Goal: Task Accomplishment & Management: Manage account settings

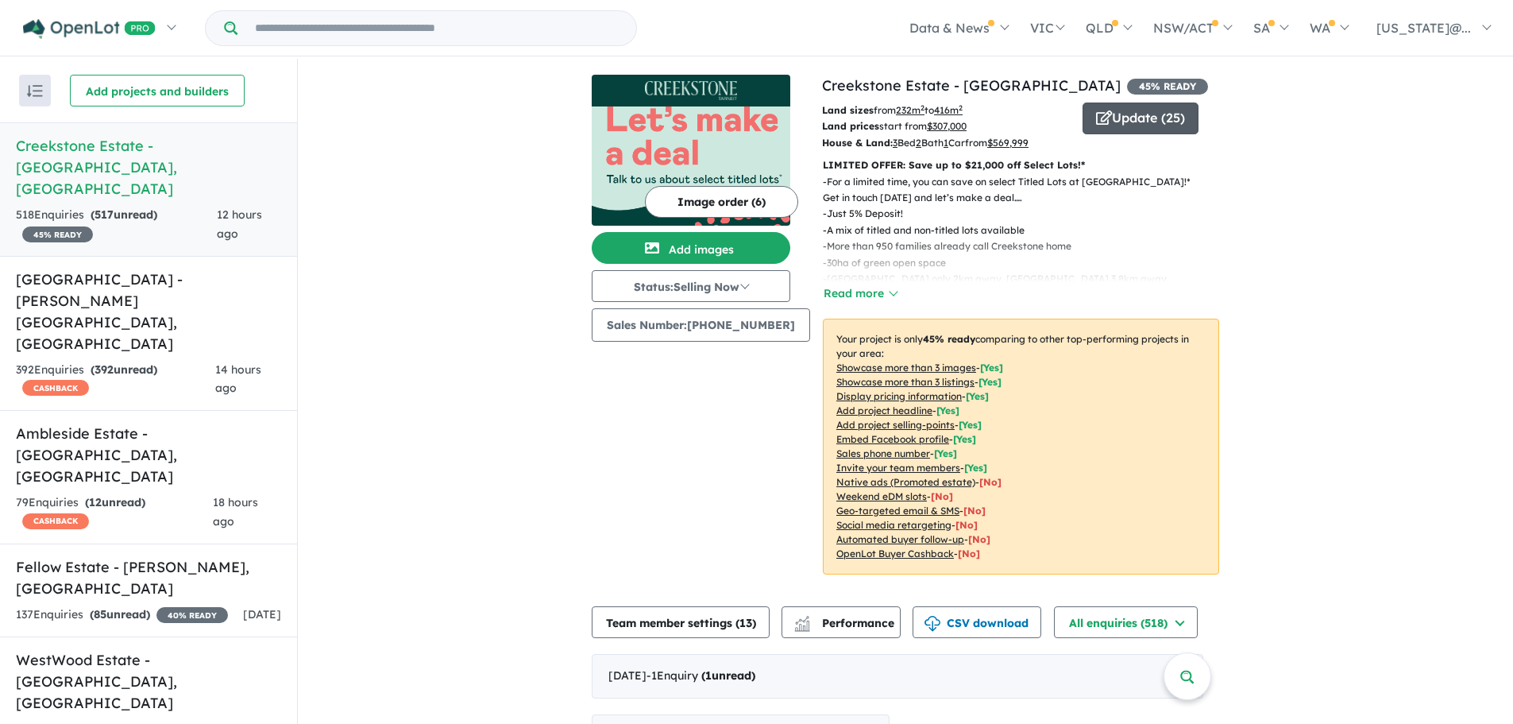
click at [1120, 125] on button "Update ( 25 )" at bounding box center [1141, 118] width 116 height 32
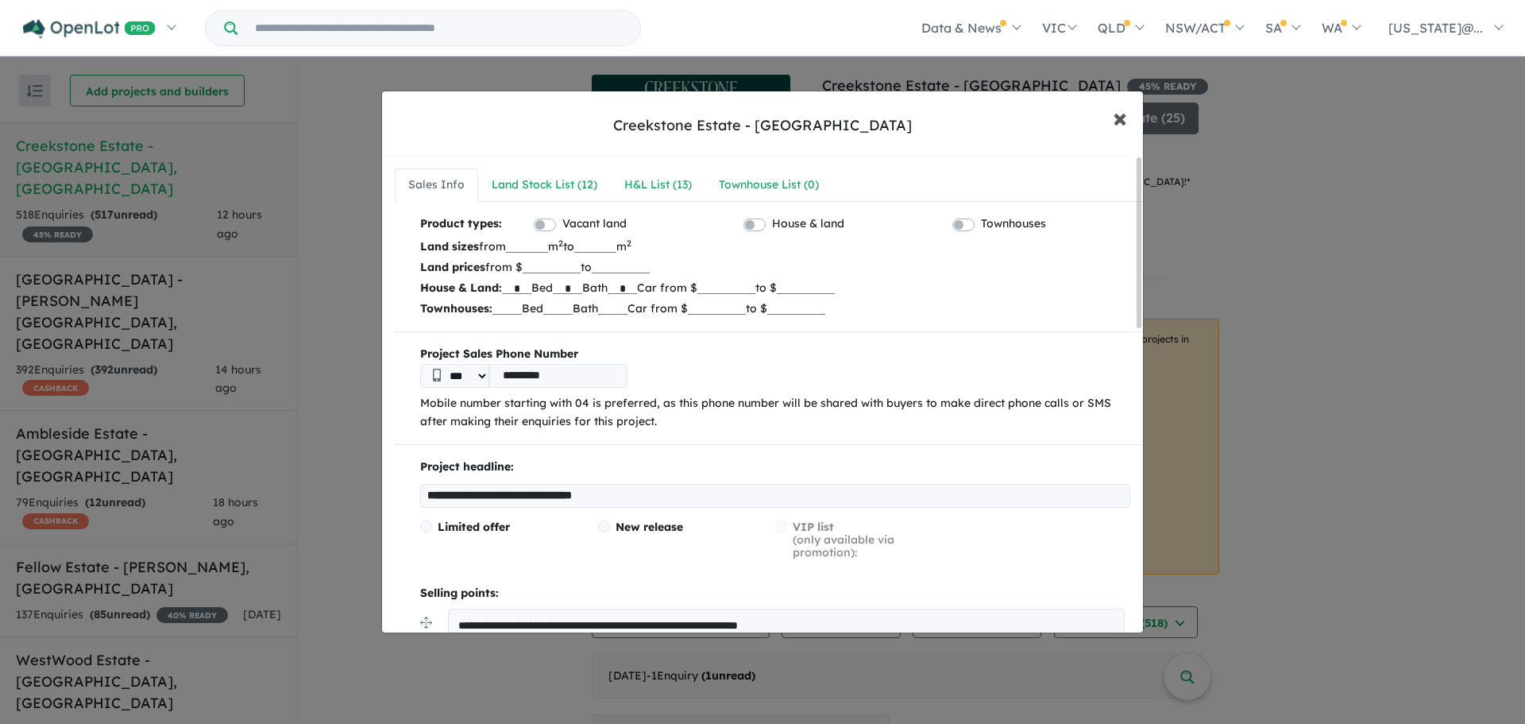
click at [1125, 119] on span "×" at bounding box center [1120, 117] width 14 height 34
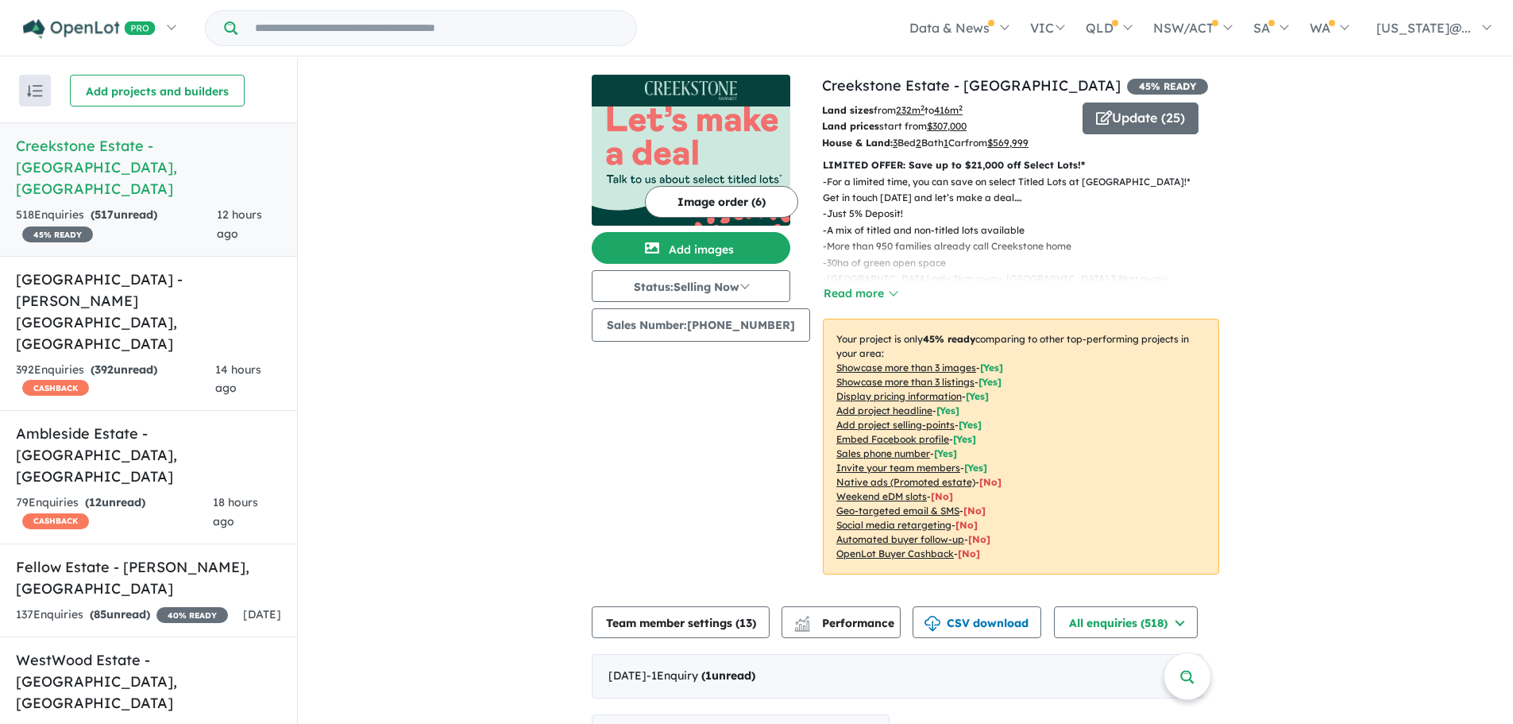
click at [734, 193] on button "Image order ( 6 )" at bounding box center [721, 202] width 153 height 32
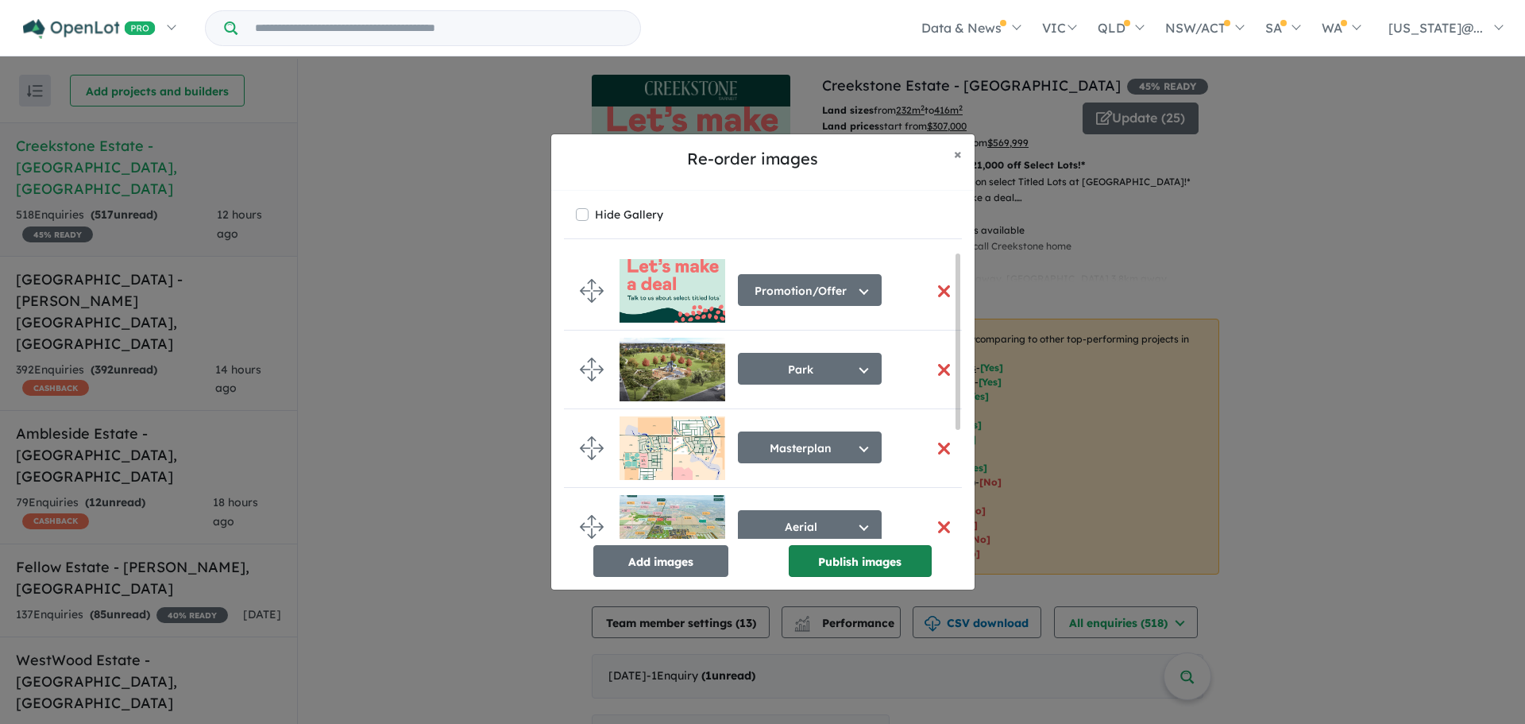
click at [857, 562] on button "Publish images" at bounding box center [860, 561] width 143 height 32
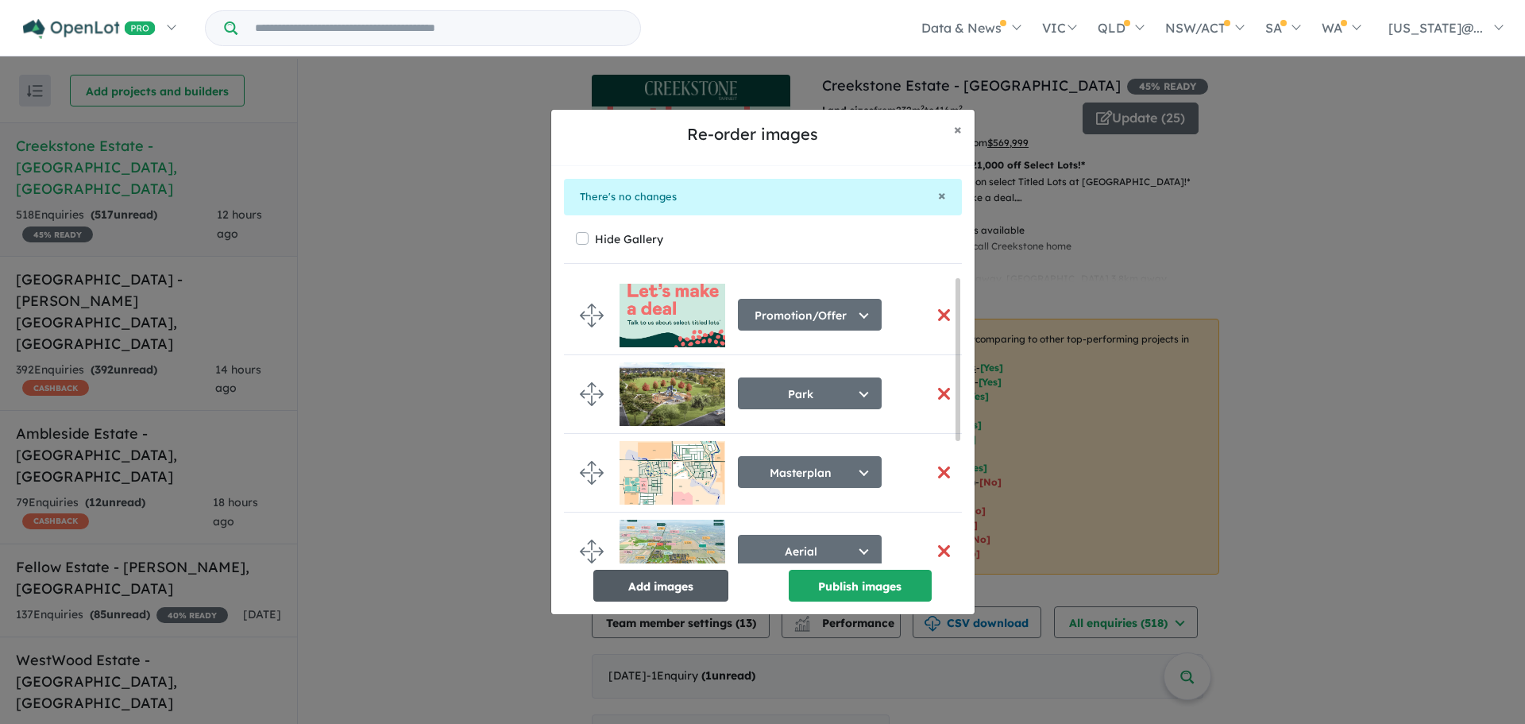
click at [678, 581] on button "Add images" at bounding box center [660, 586] width 135 height 32
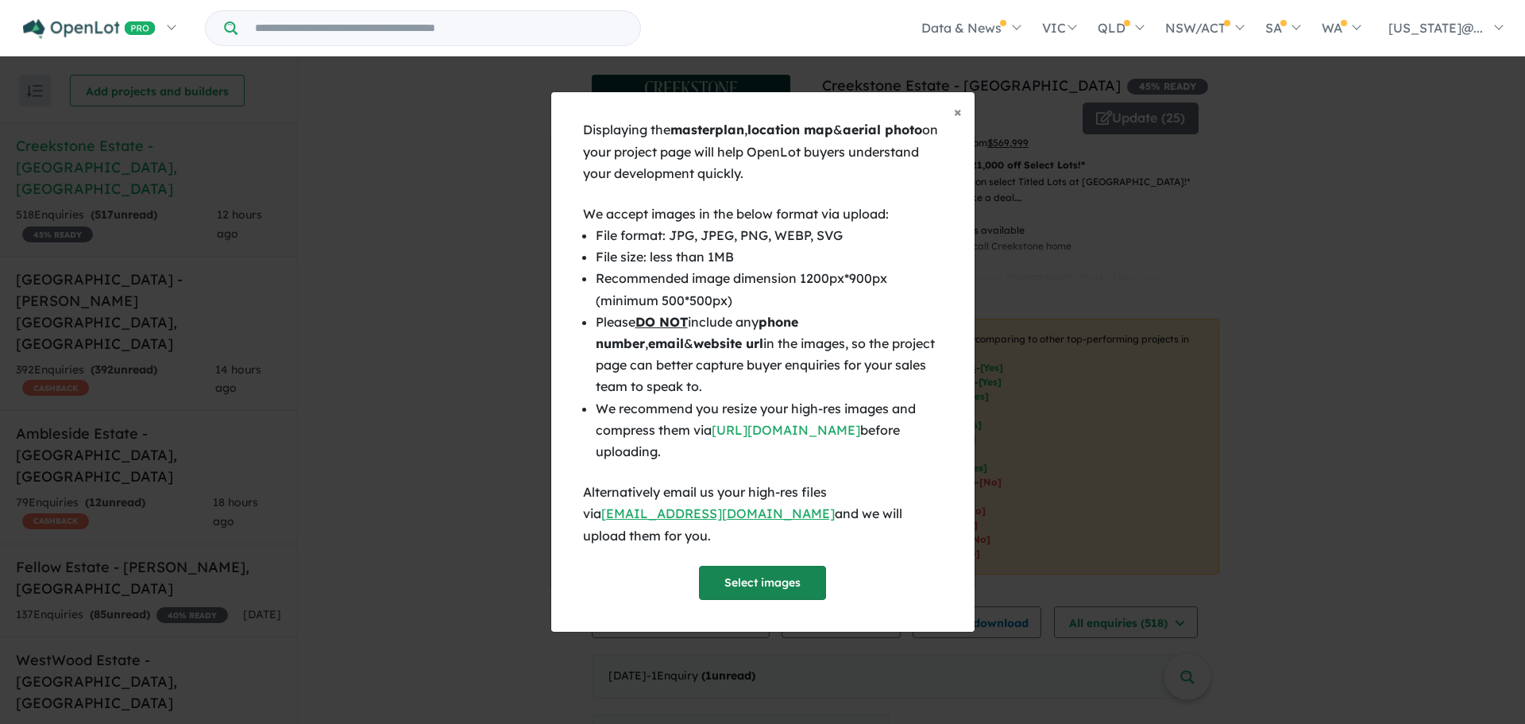
click at [771, 578] on button "Select images" at bounding box center [762, 583] width 127 height 34
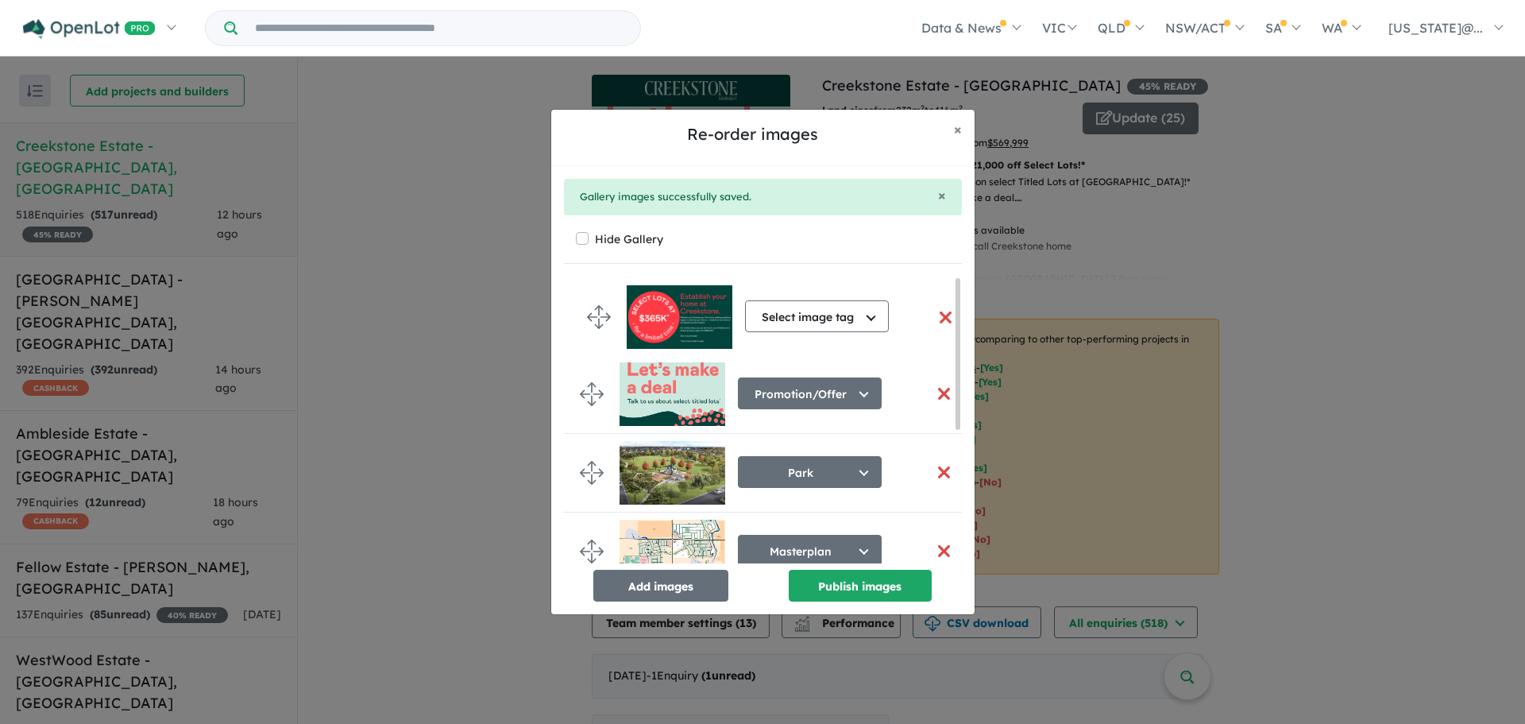
drag, startPoint x: 586, startPoint y: 531, endPoint x: 593, endPoint y: 318, distance: 213.8
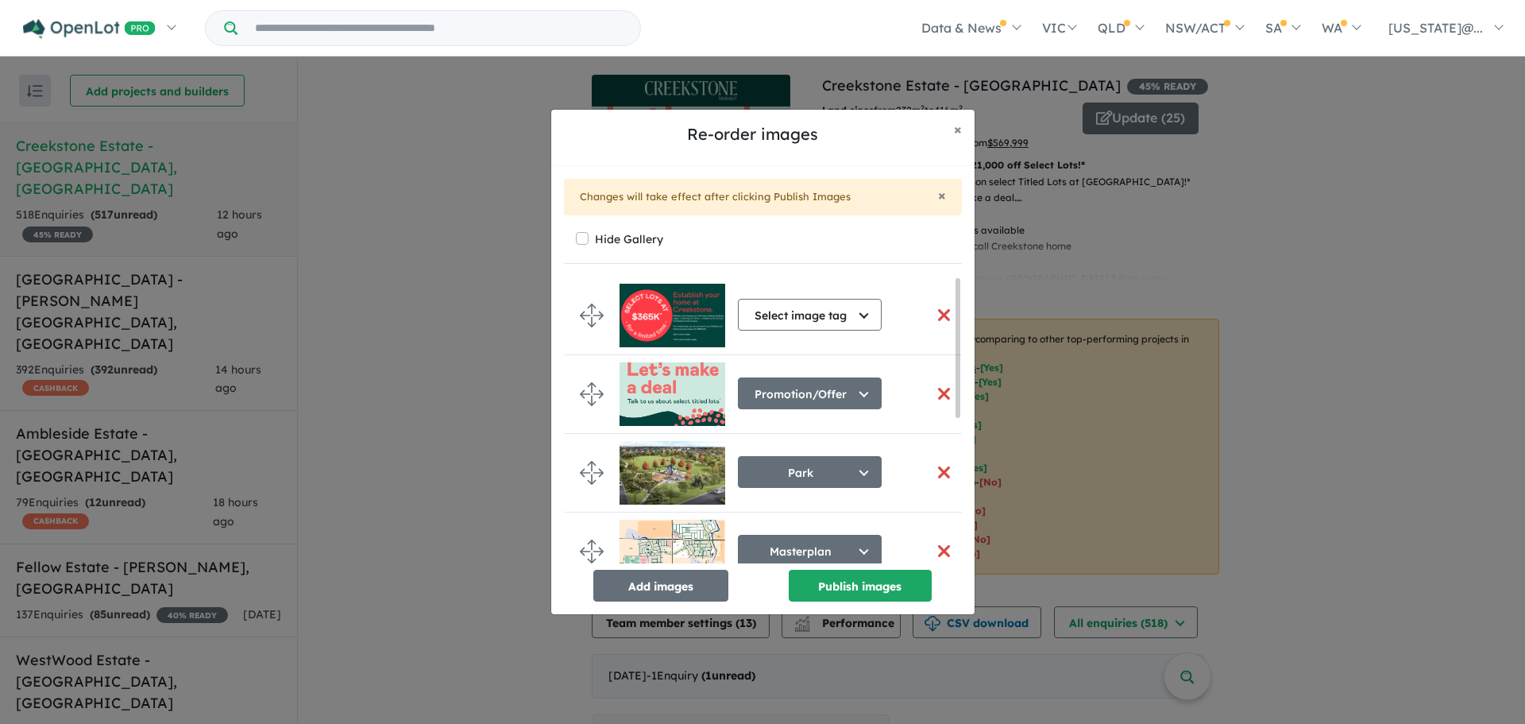
click at [930, 392] on button "button" at bounding box center [944, 394] width 33 height 34
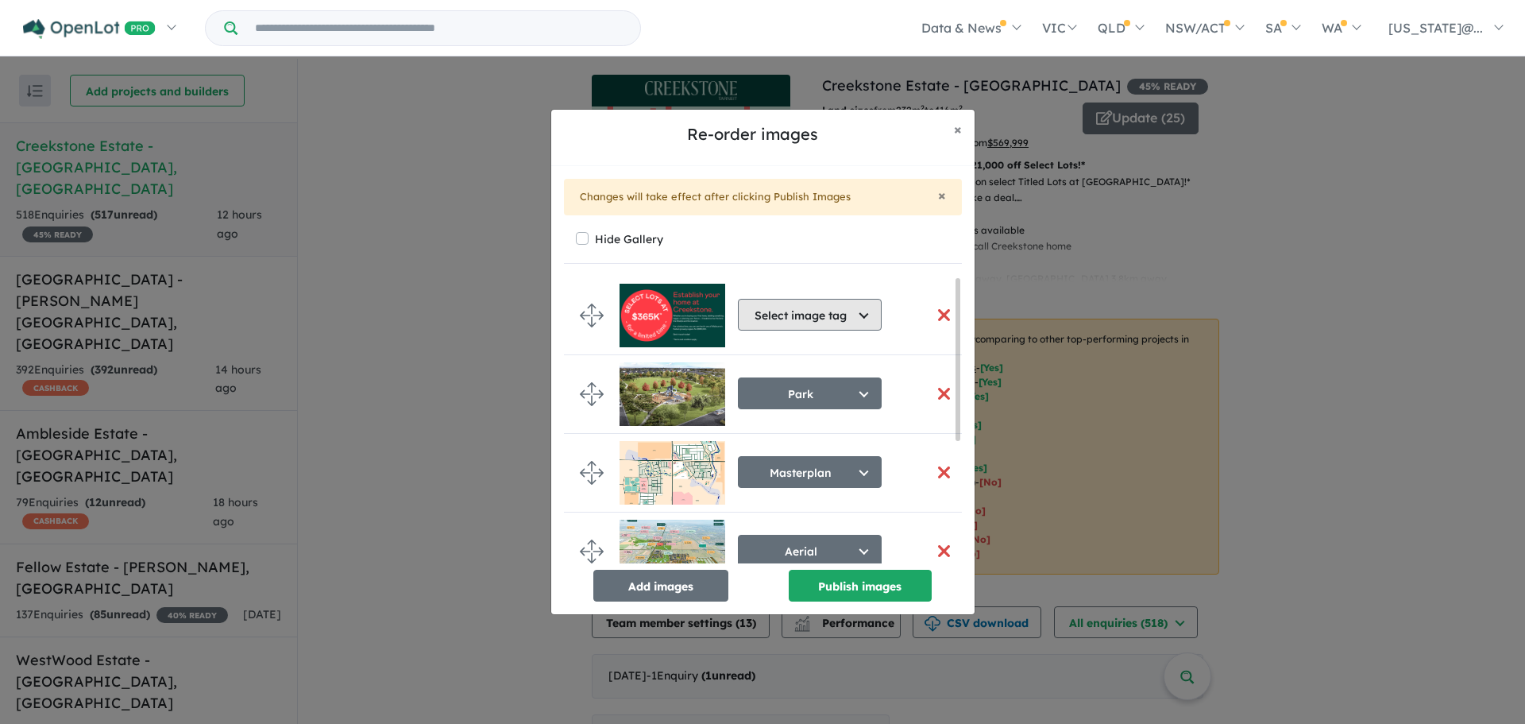
click at [849, 313] on button "Select image tag" at bounding box center [810, 315] width 144 height 32
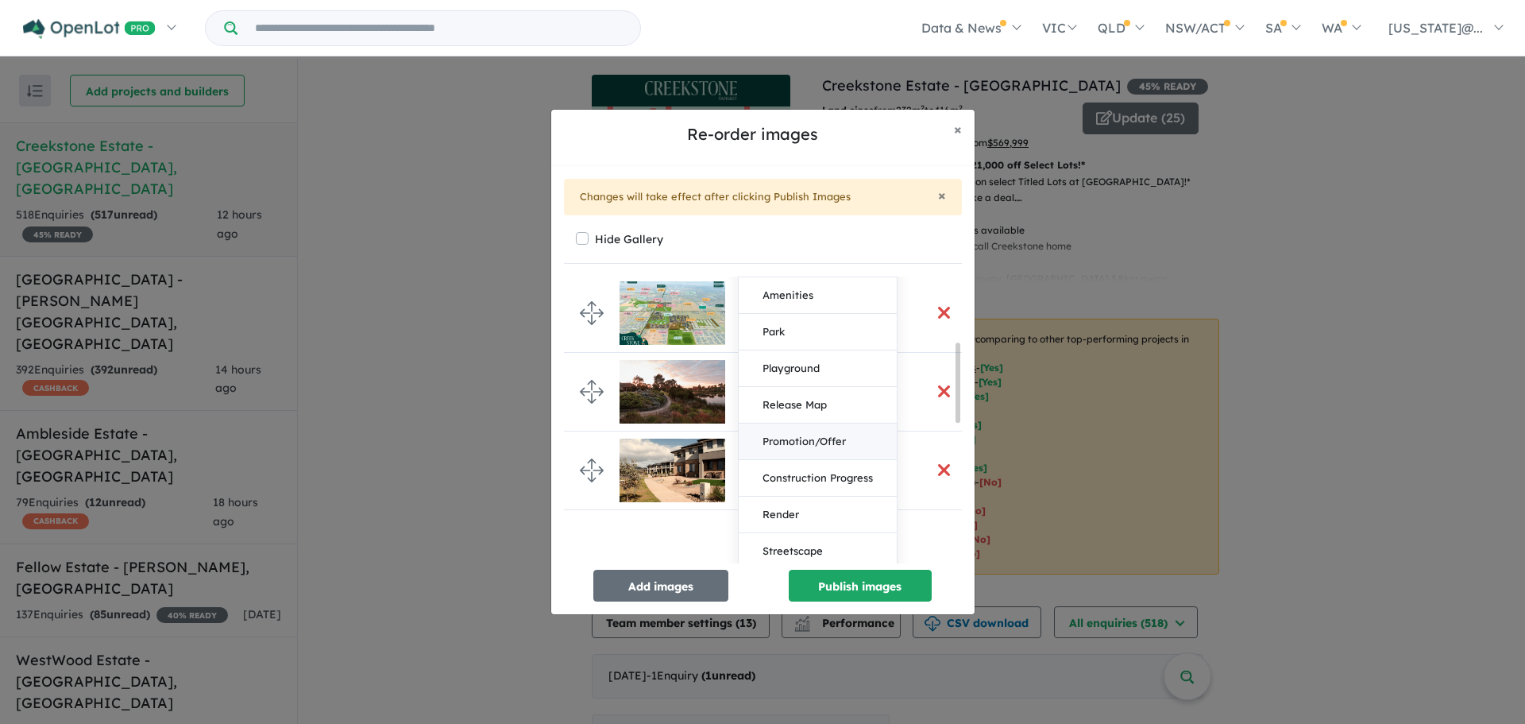
click at [811, 439] on button "Promotion/Offer" at bounding box center [818, 441] width 158 height 37
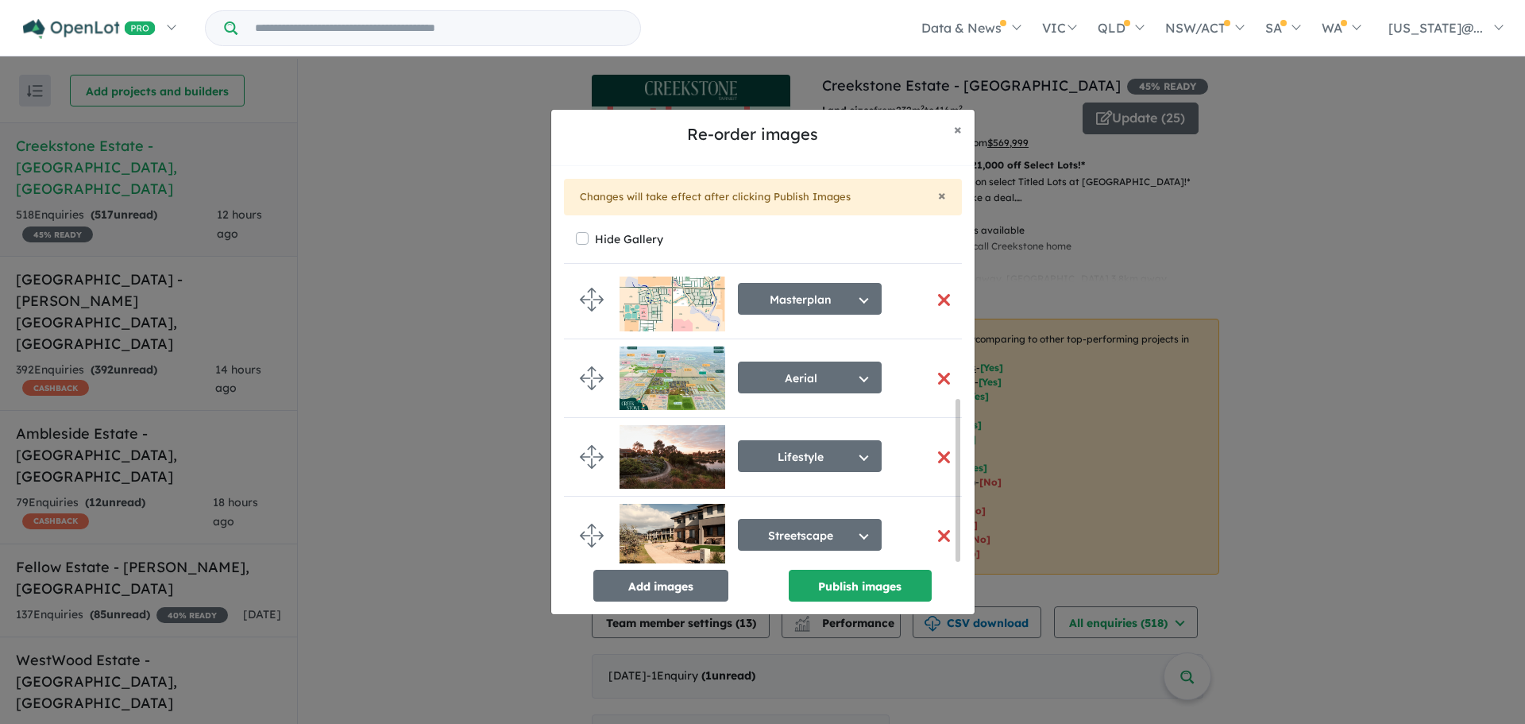
scroll to position [191, 0]
click at [883, 589] on button "Publish images" at bounding box center [860, 586] width 143 height 32
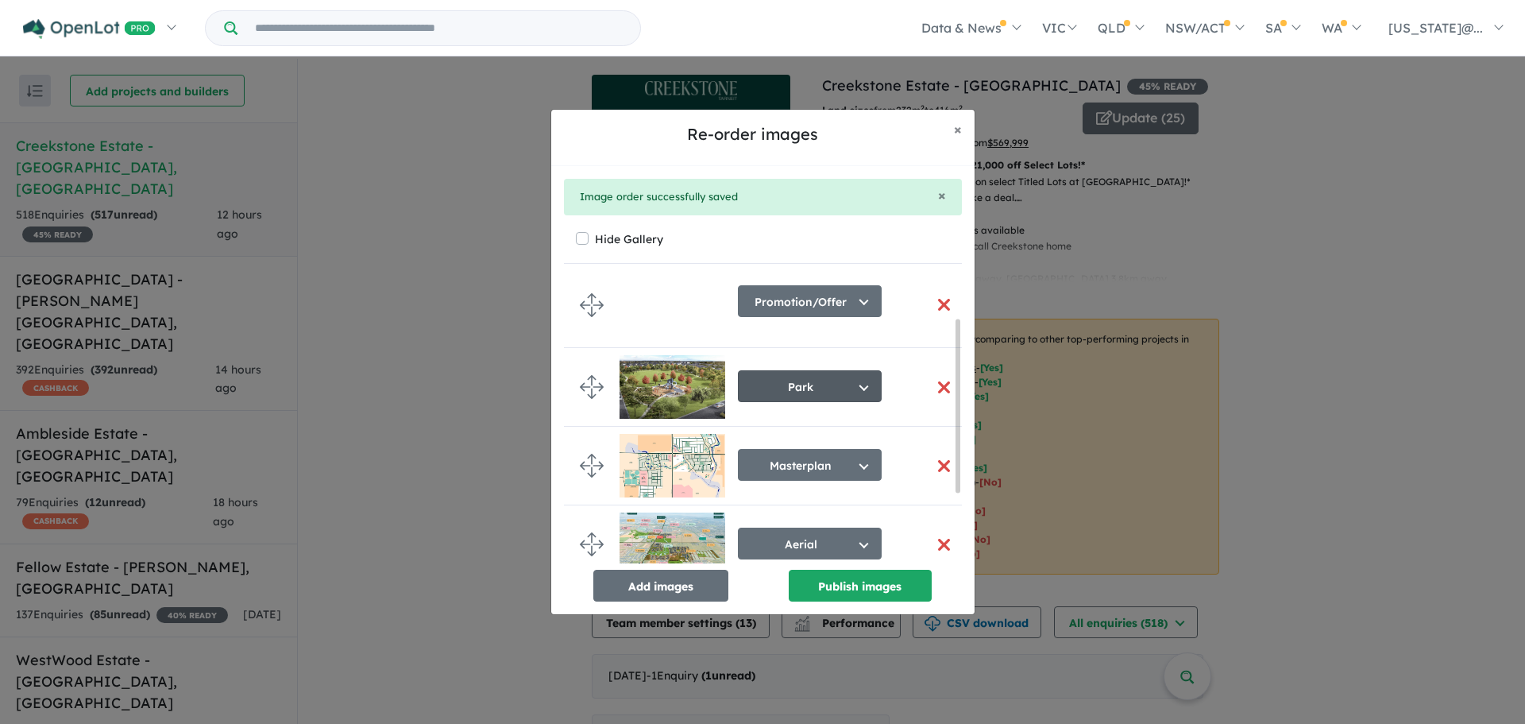
scroll to position [0, 0]
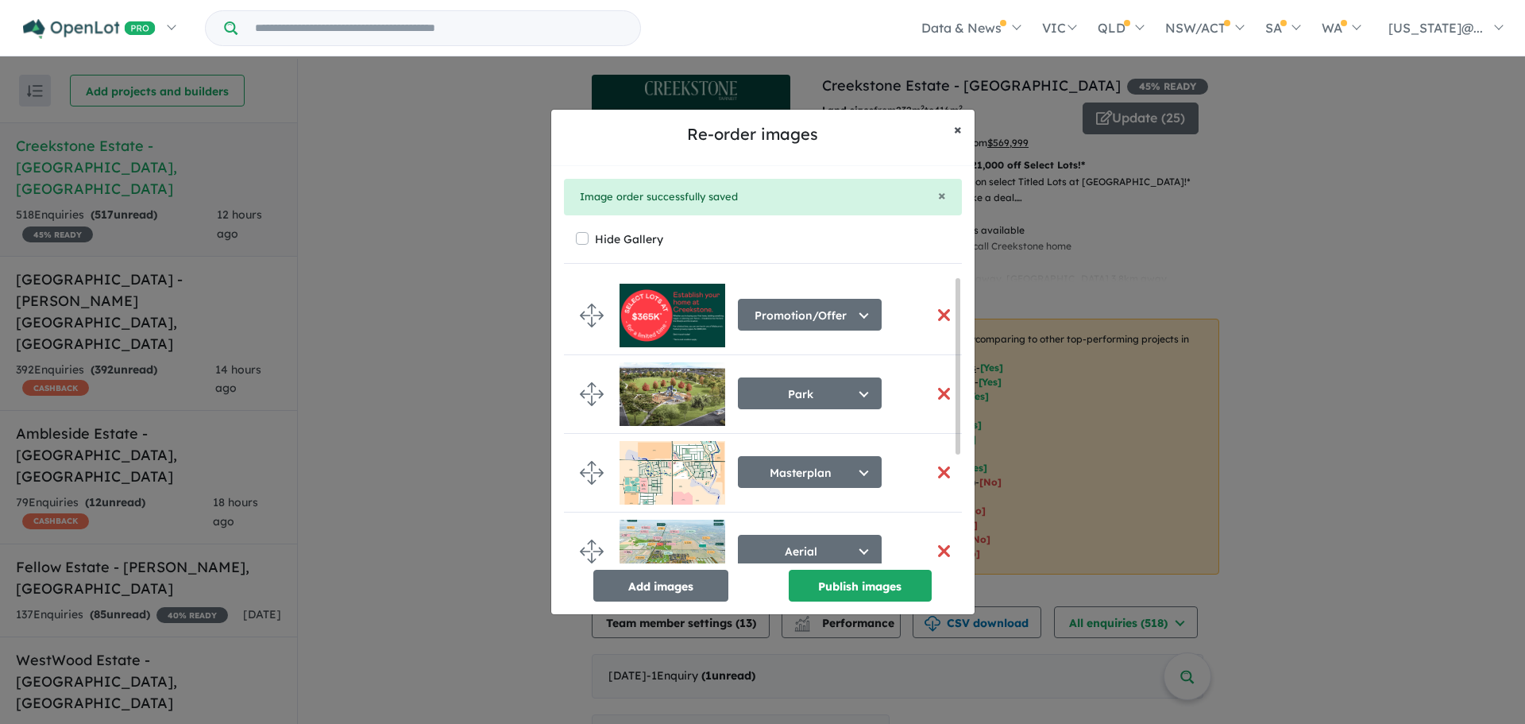
click at [954, 130] on span "×" at bounding box center [958, 129] width 8 height 18
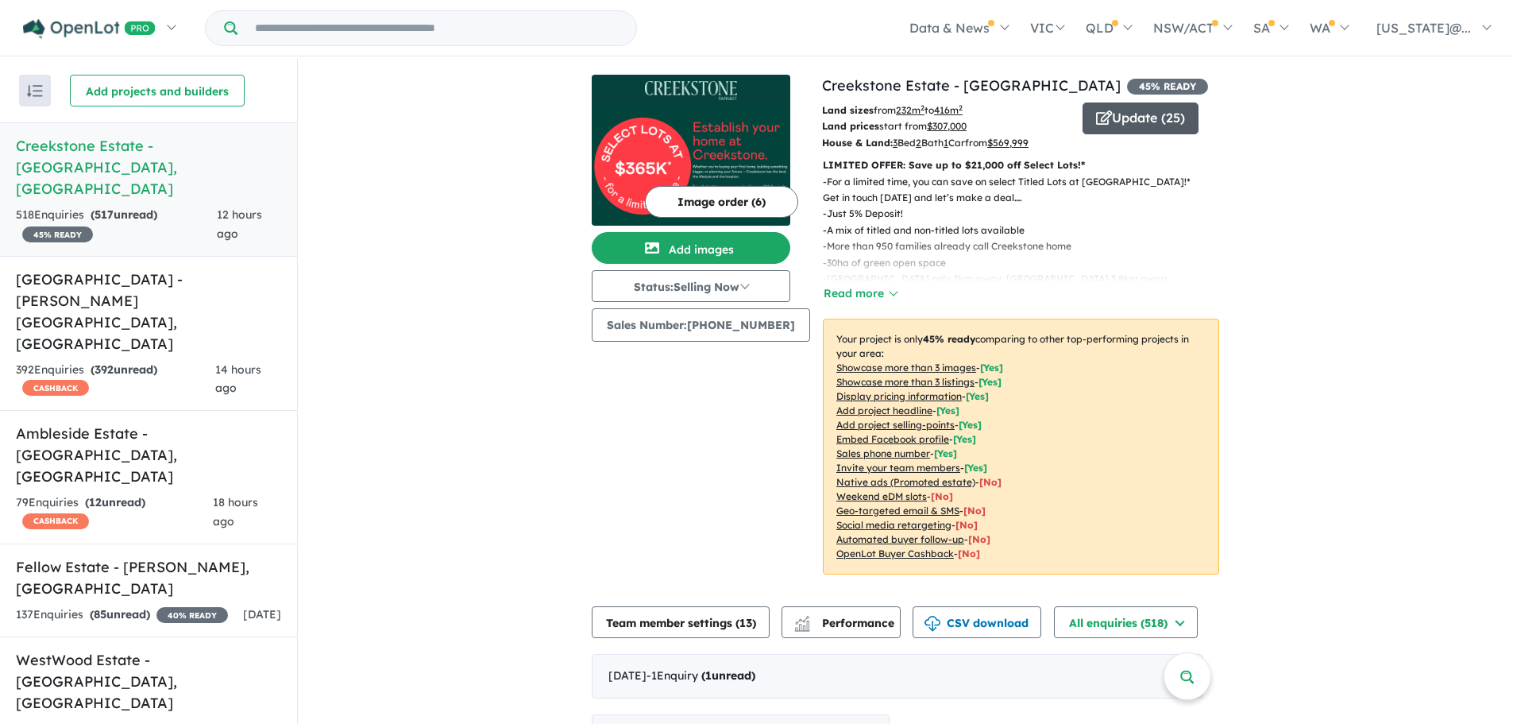
click at [1099, 124] on icon "button" at bounding box center [1104, 117] width 16 height 14
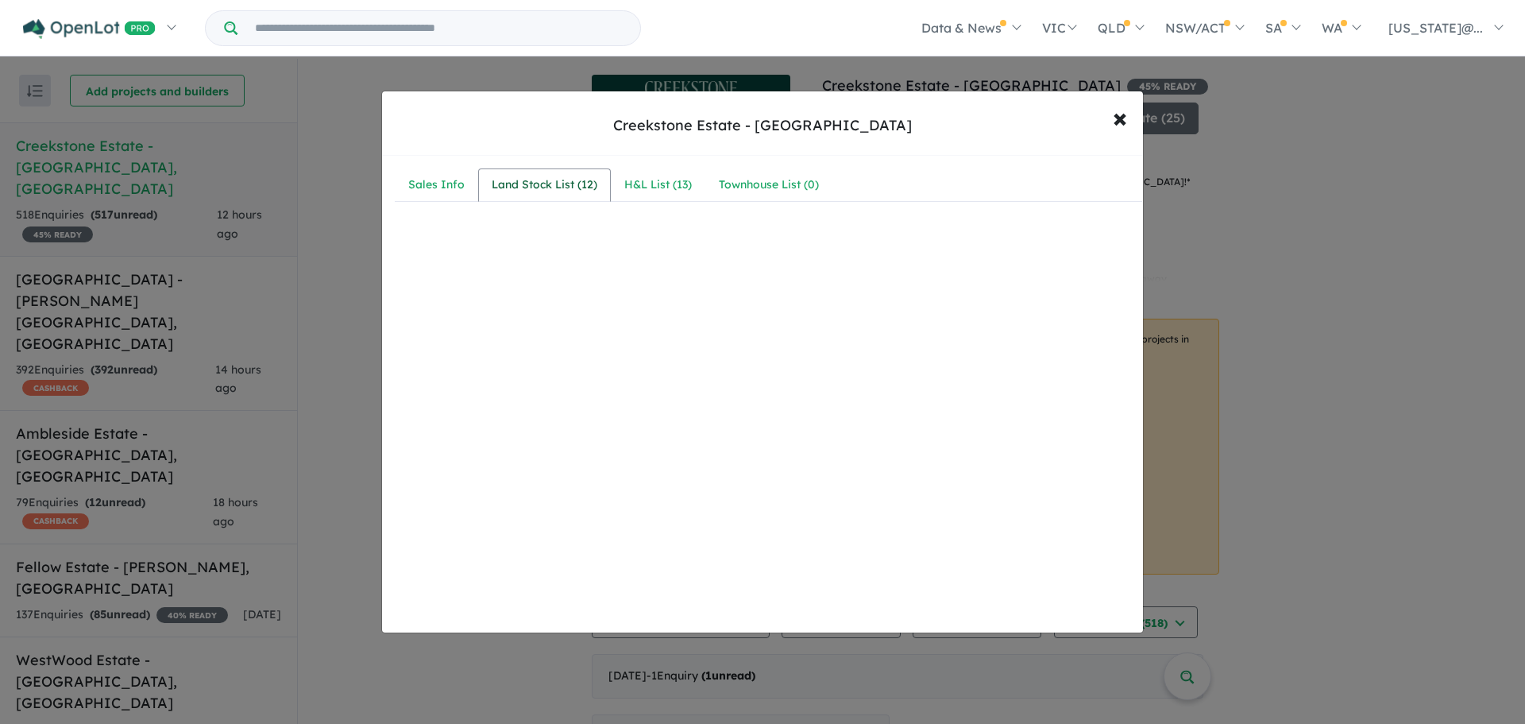
click at [557, 194] on div "Land Stock List ( 12 )" at bounding box center [545, 185] width 106 height 19
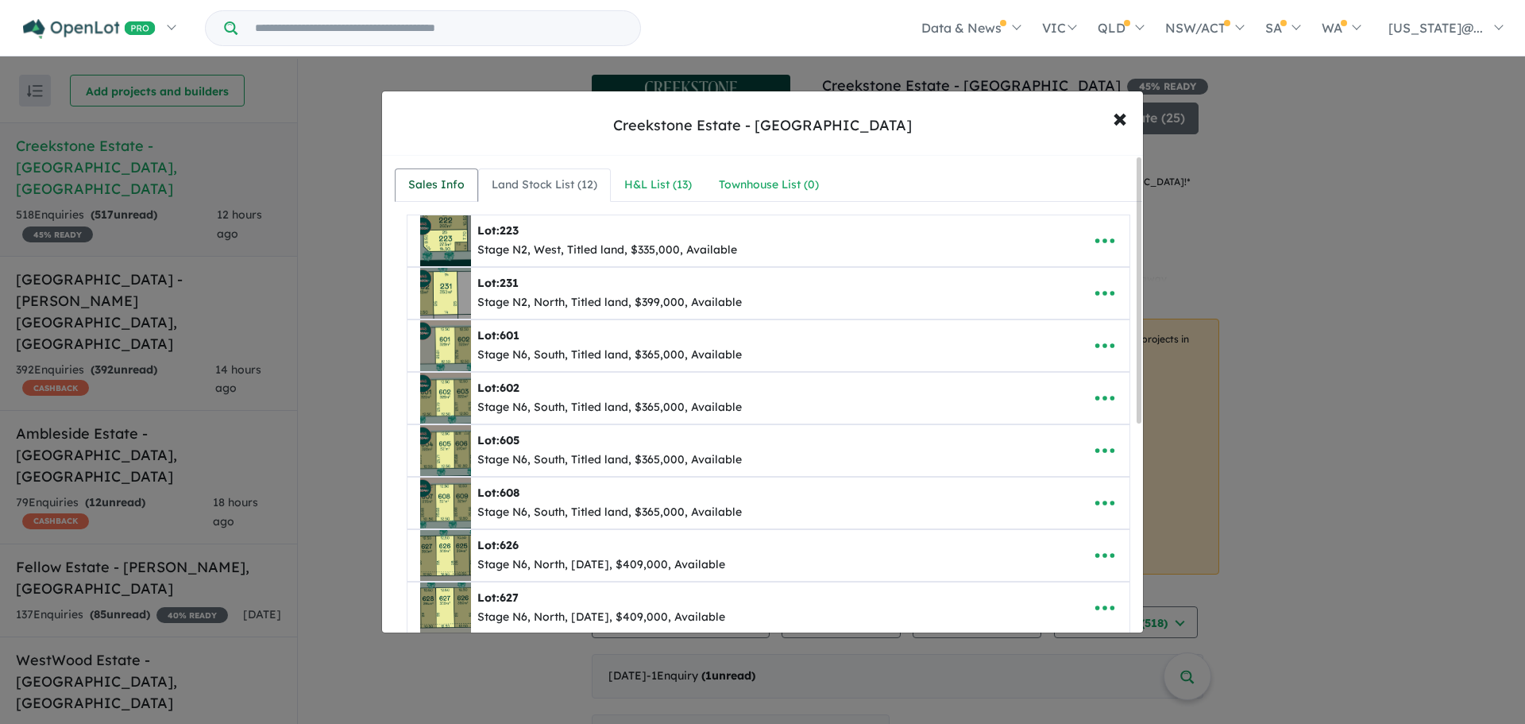
click at [443, 195] on link "Sales Info" at bounding box center [436, 184] width 83 height 33
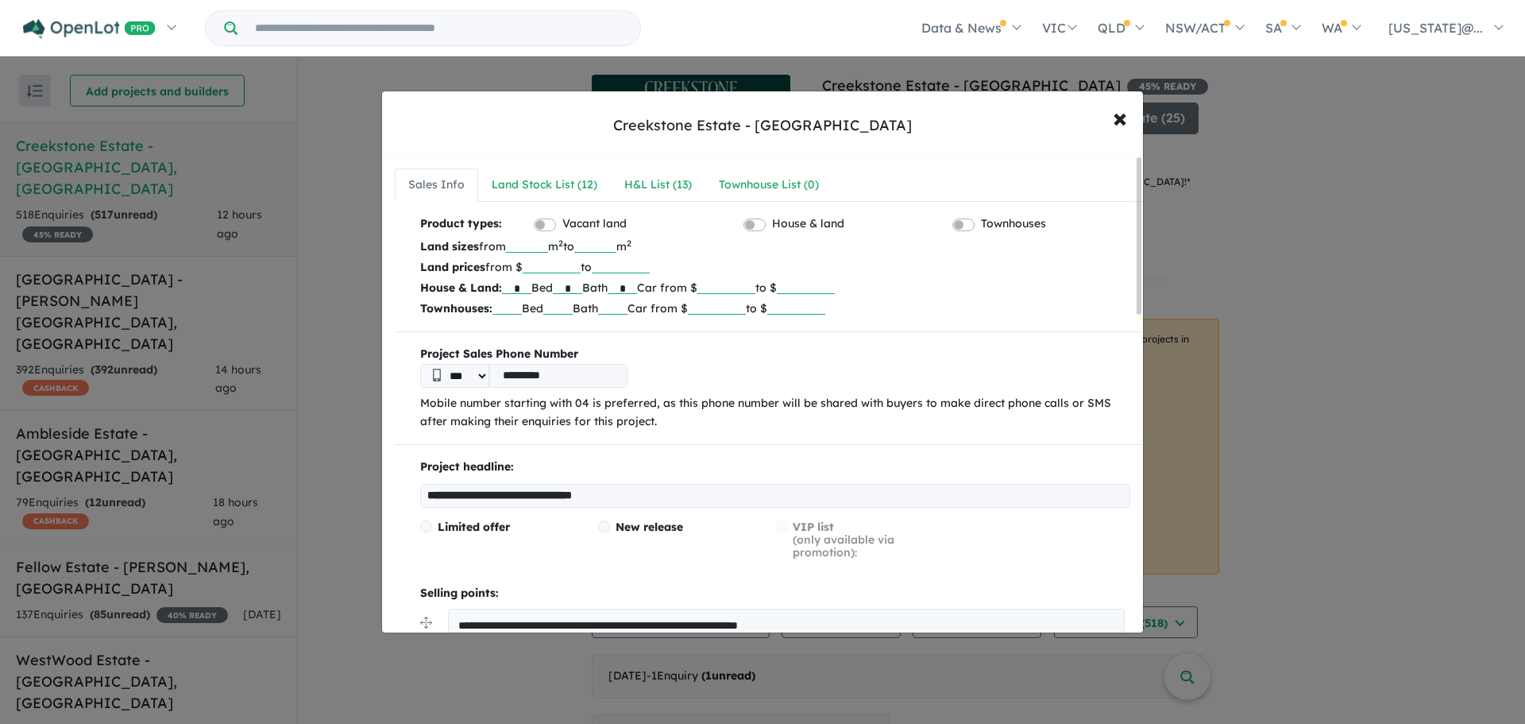
click at [619, 487] on input "**********" at bounding box center [775, 496] width 710 height 24
drag, startPoint x: 656, startPoint y: 496, endPoint x: 401, endPoint y: 504, distance: 255.2
paste input "text"
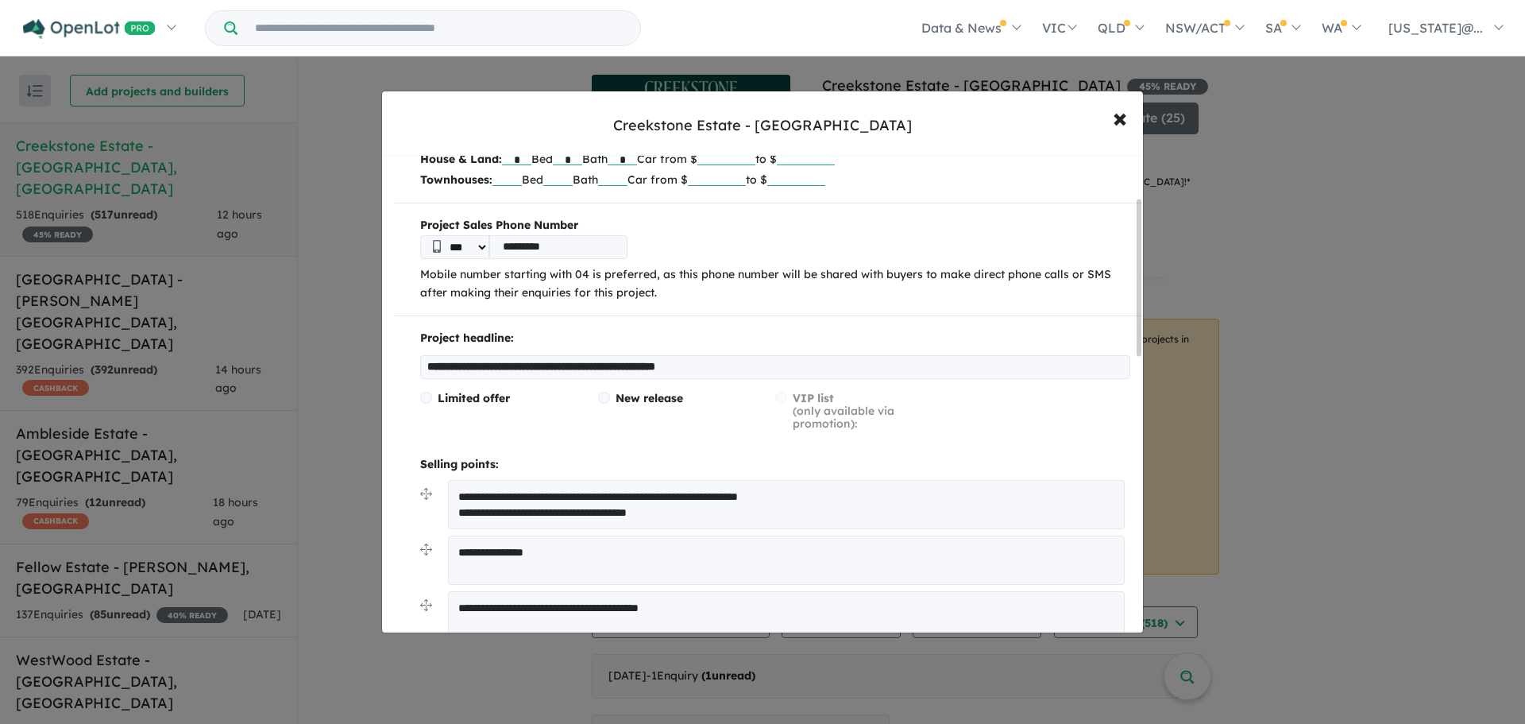
scroll to position [238, 0]
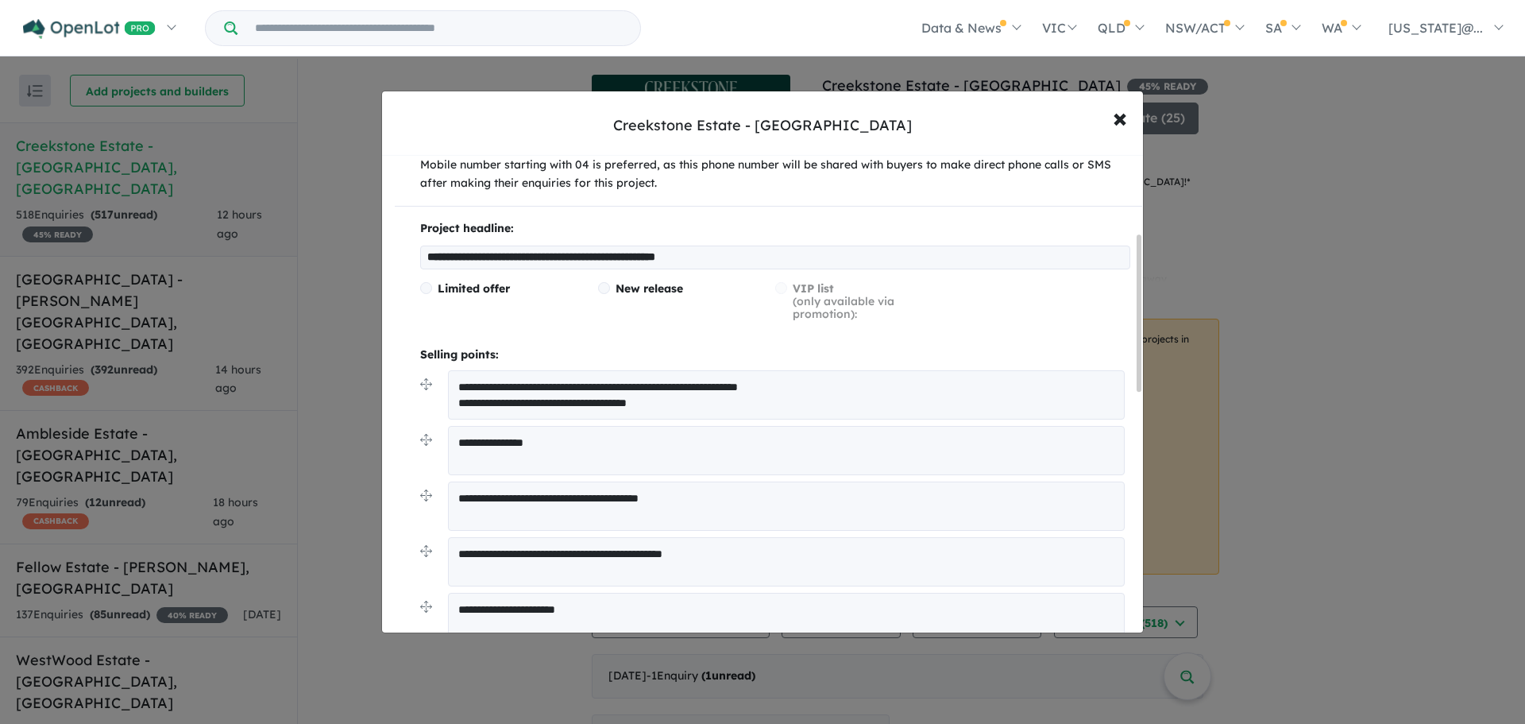
type input "**********"
click at [708, 404] on textarea "**********" at bounding box center [786, 394] width 677 height 49
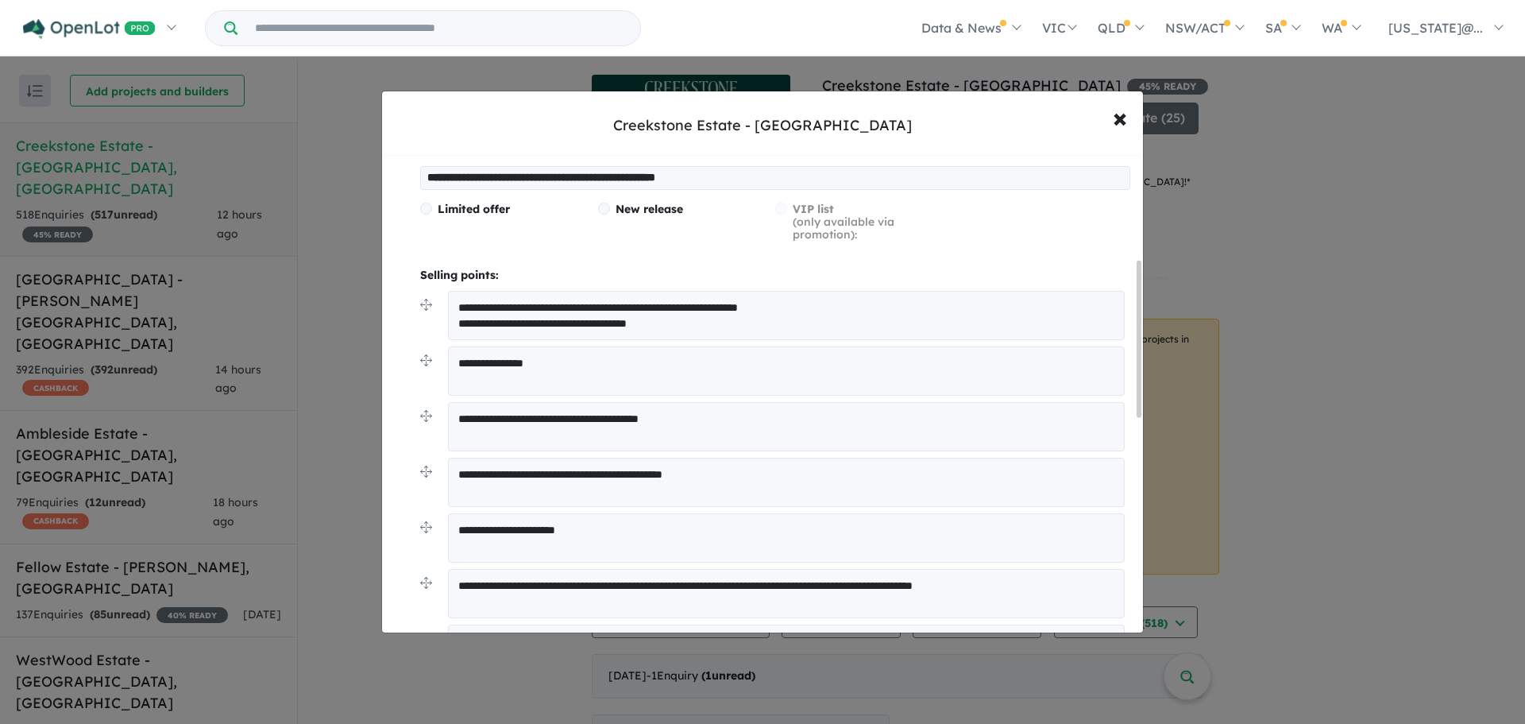
click at [690, 312] on textarea "**********" at bounding box center [786, 315] width 677 height 49
drag, startPoint x: 700, startPoint y: 328, endPoint x: 448, endPoint y: 307, distance: 252.7
click at [448, 307] on textarea "**********" at bounding box center [786, 315] width 677 height 49
paste textarea
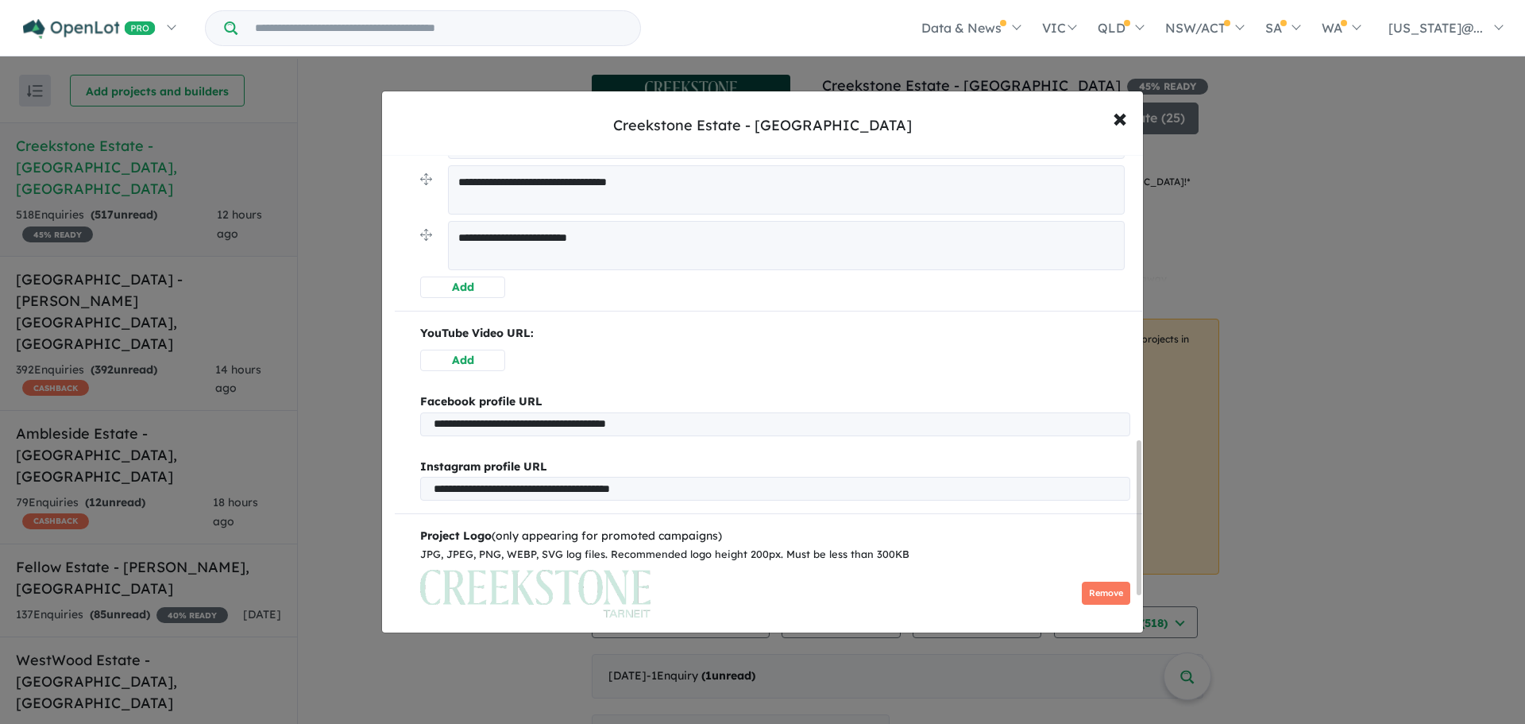
scroll to position [999, 0]
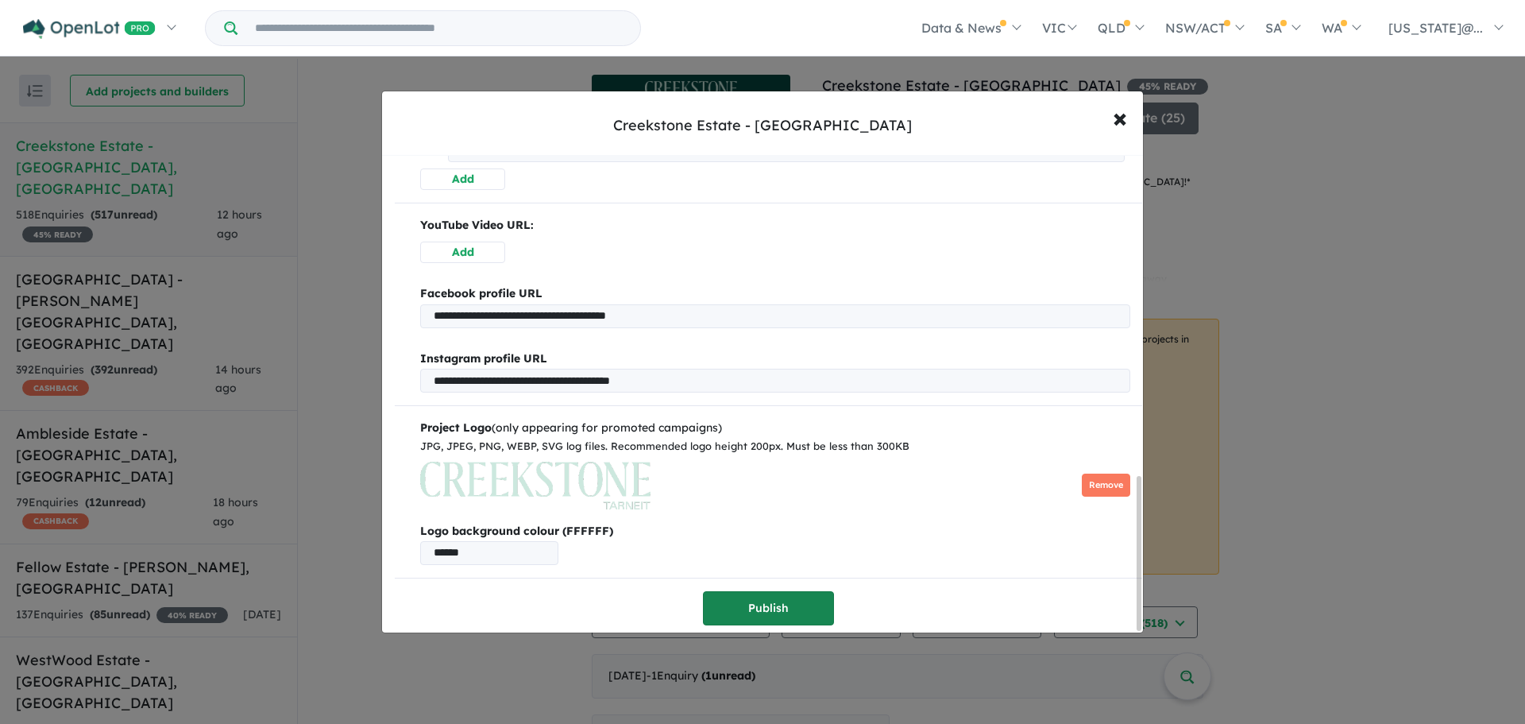
type textarea "**********"
click at [740, 597] on button "Publish" at bounding box center [768, 608] width 131 height 34
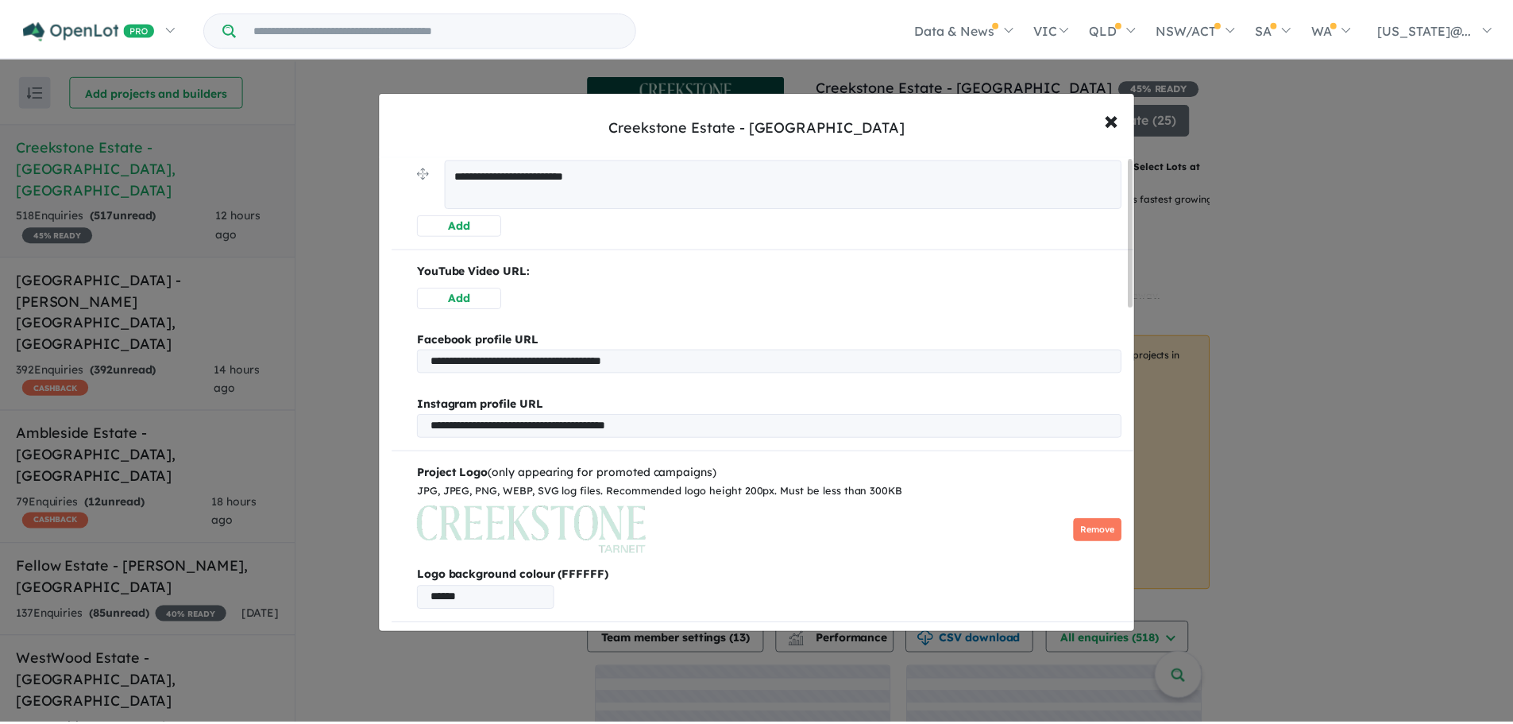
scroll to position [0, 0]
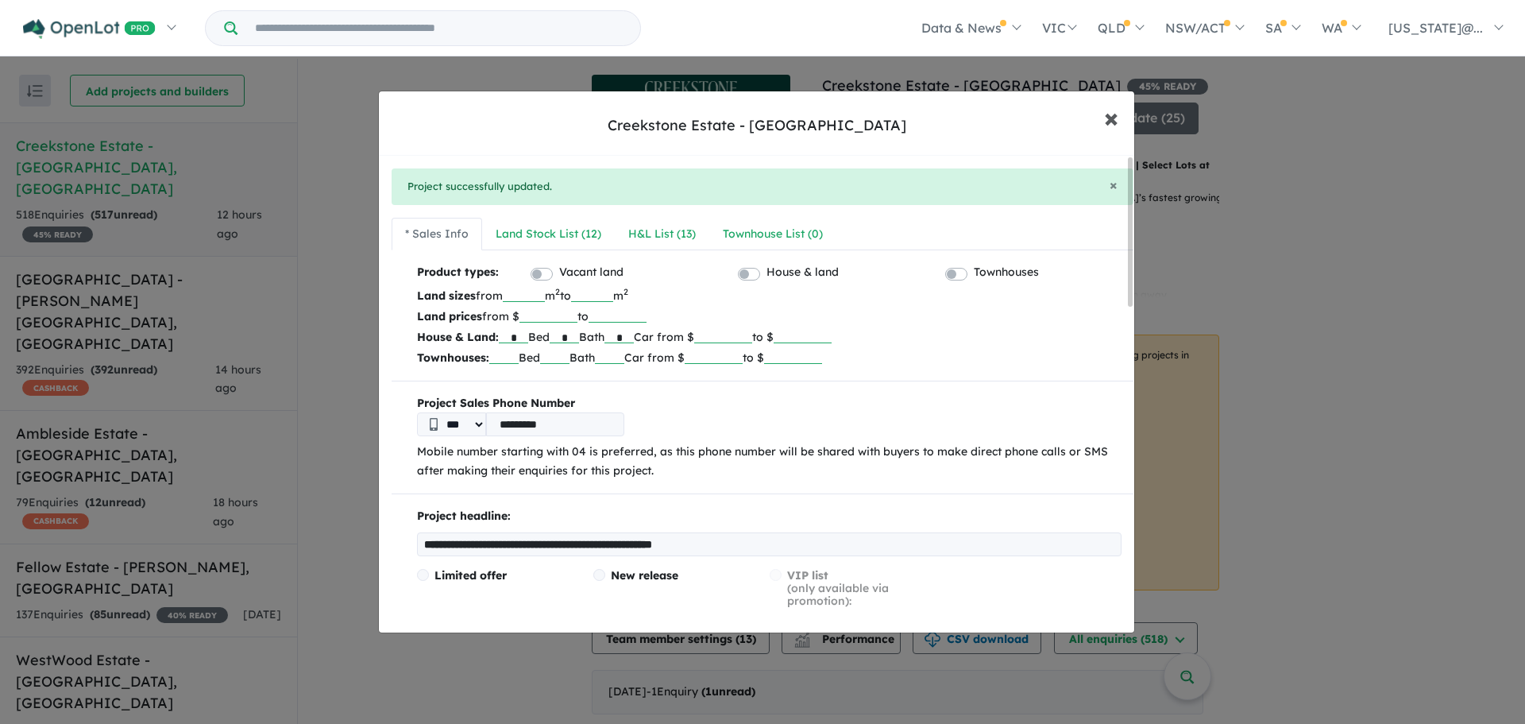
click at [1113, 111] on span "×" at bounding box center [1111, 117] width 14 height 34
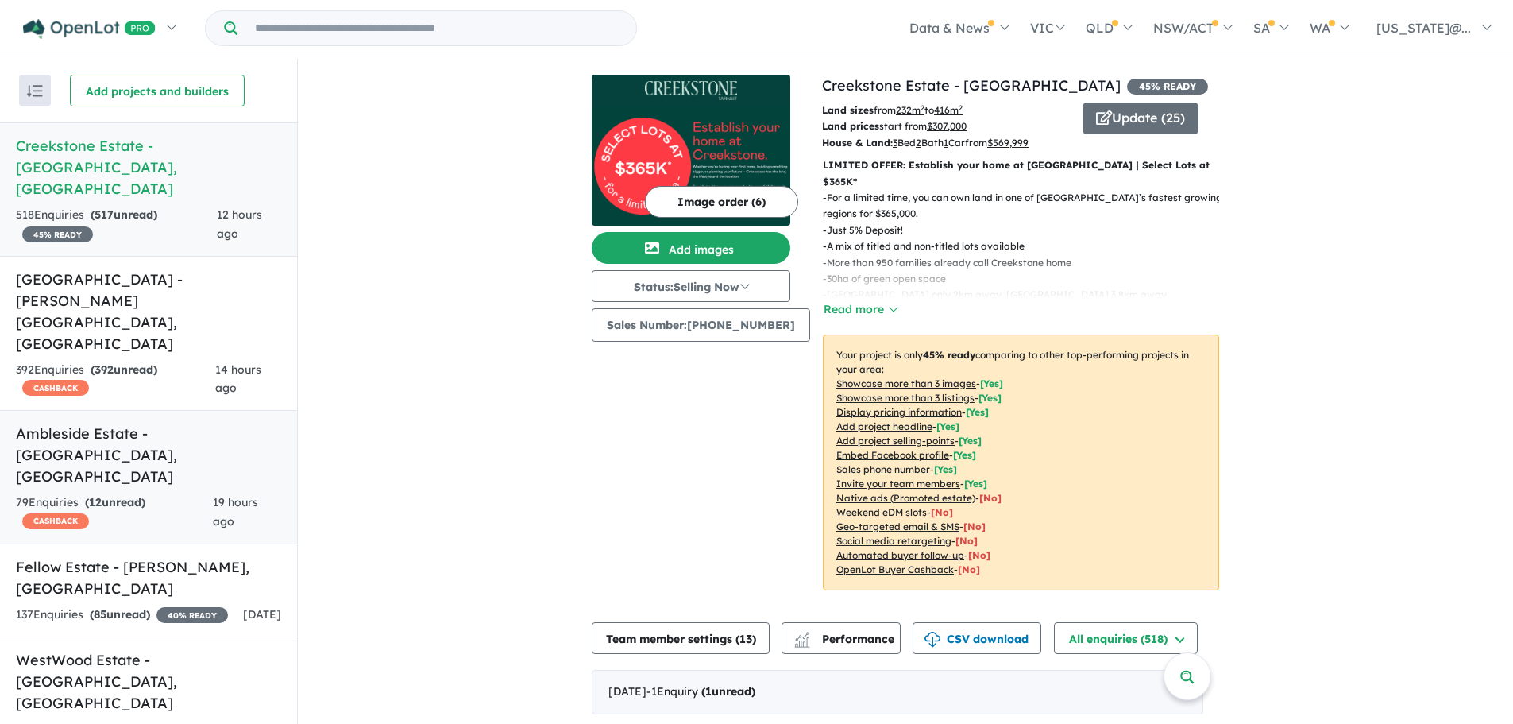
click at [155, 493] on div "79 Enquir ies ( 12 unread) CASHBACK" at bounding box center [114, 512] width 197 height 38
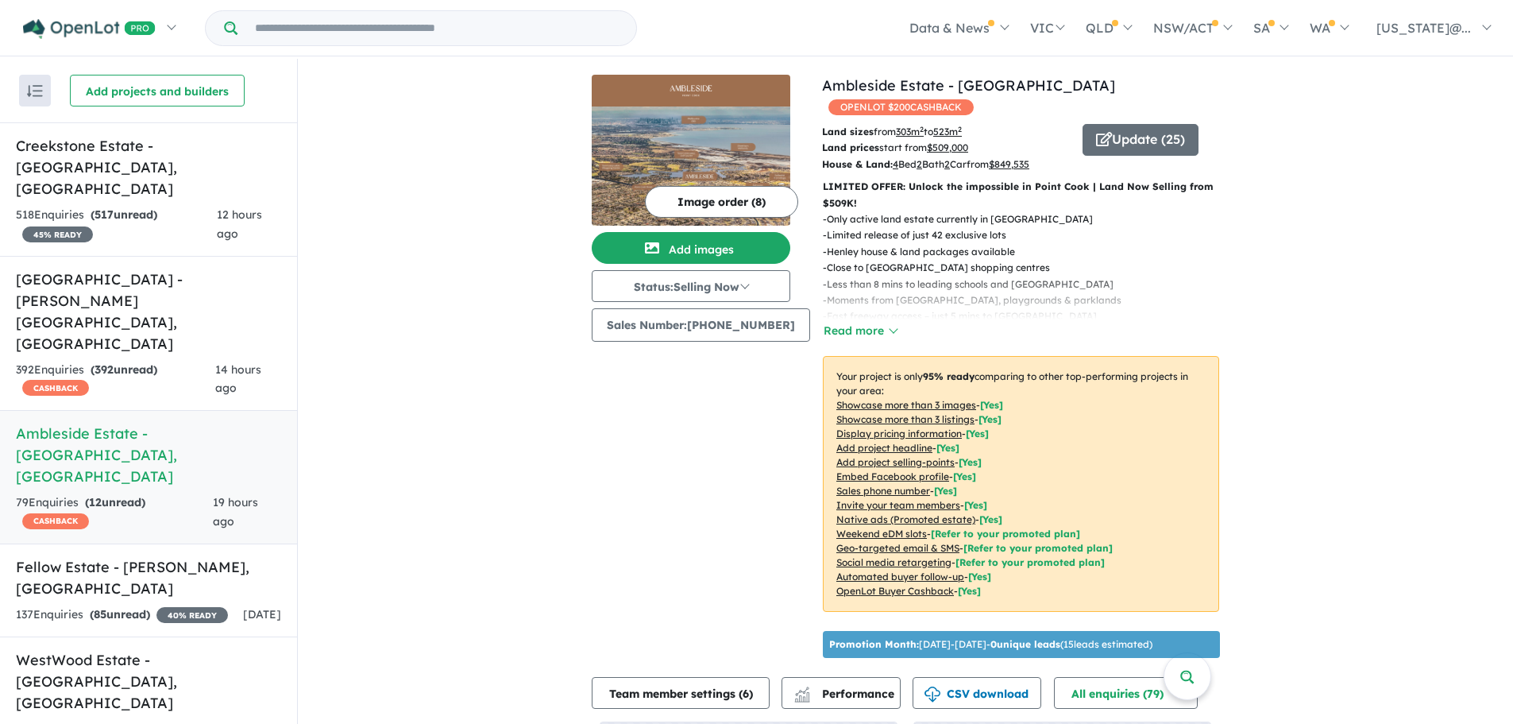
click at [921, 413] on u "Showcase more than 3 listings" at bounding box center [906, 419] width 138 height 12
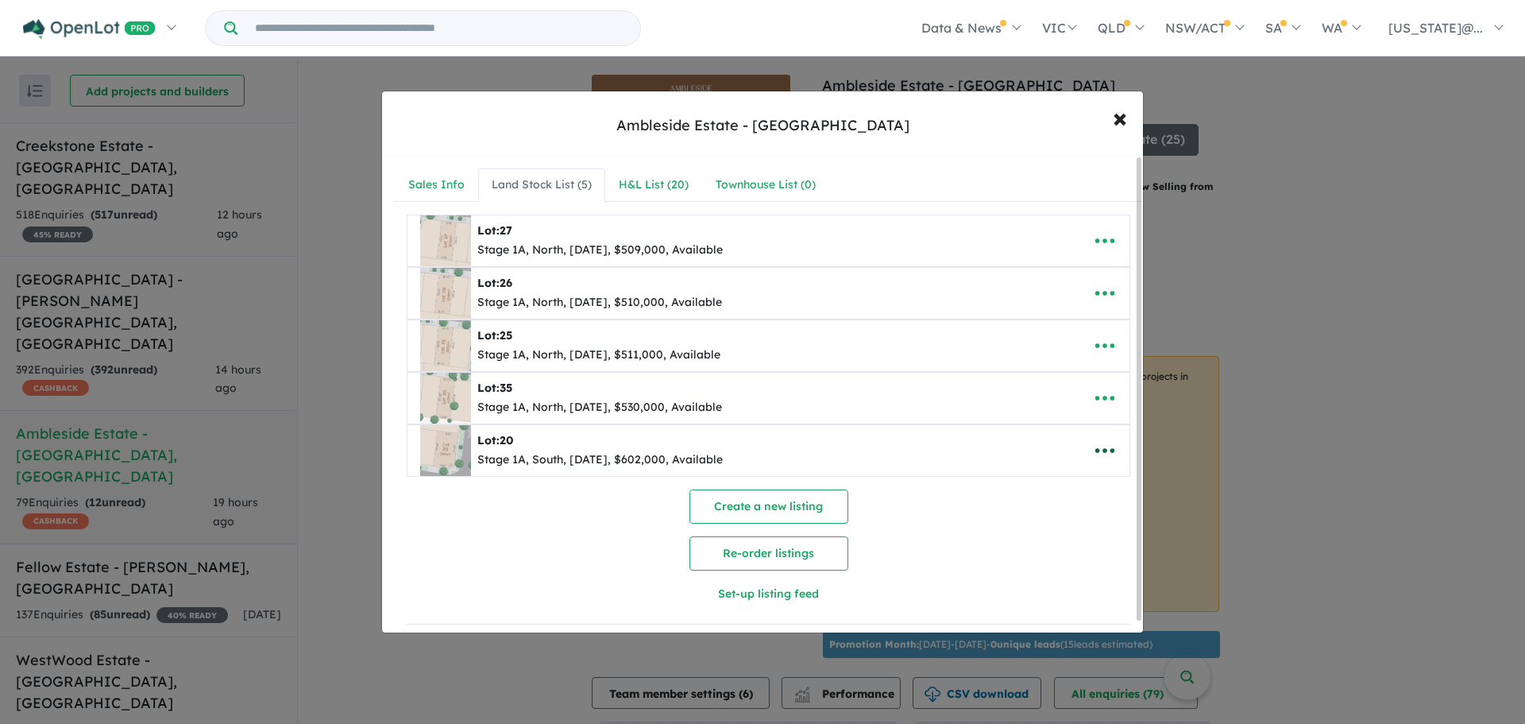
click at [1098, 447] on icon "button" at bounding box center [1105, 451] width 24 height 24
click at [1077, 516] on link "Remove" at bounding box center [1070, 526] width 118 height 37
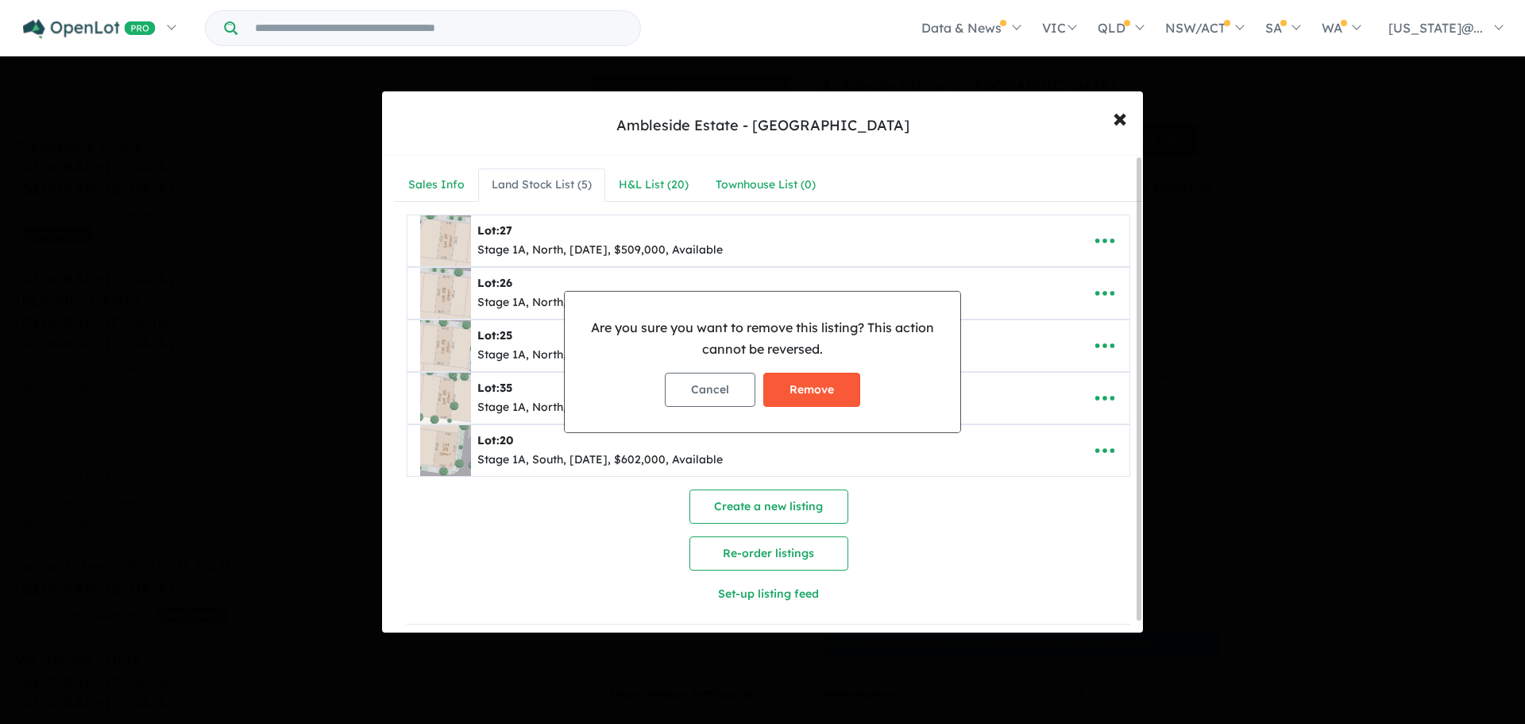
click at [825, 387] on button "Remove" at bounding box center [811, 390] width 97 height 34
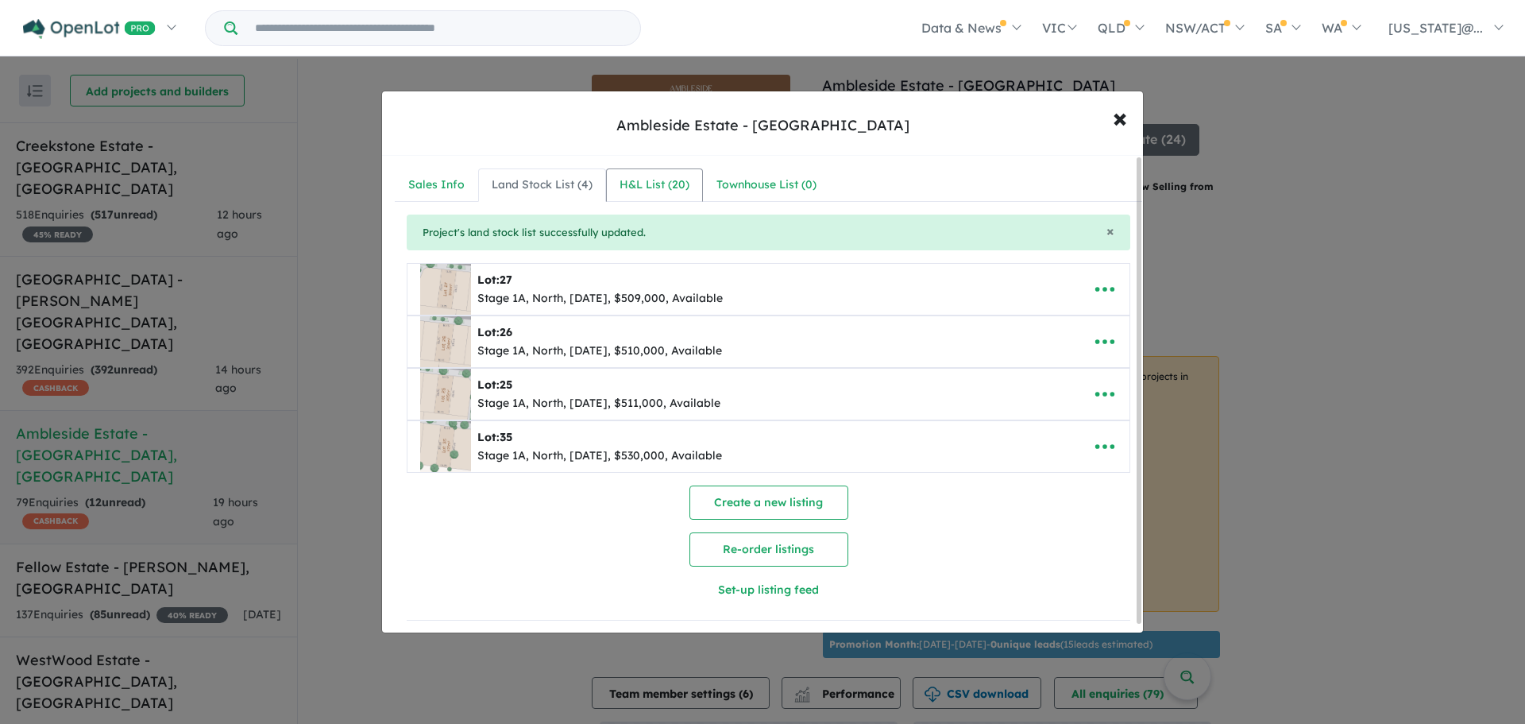
click at [651, 182] on div "H&L List ( 20 )" at bounding box center [655, 185] width 70 height 19
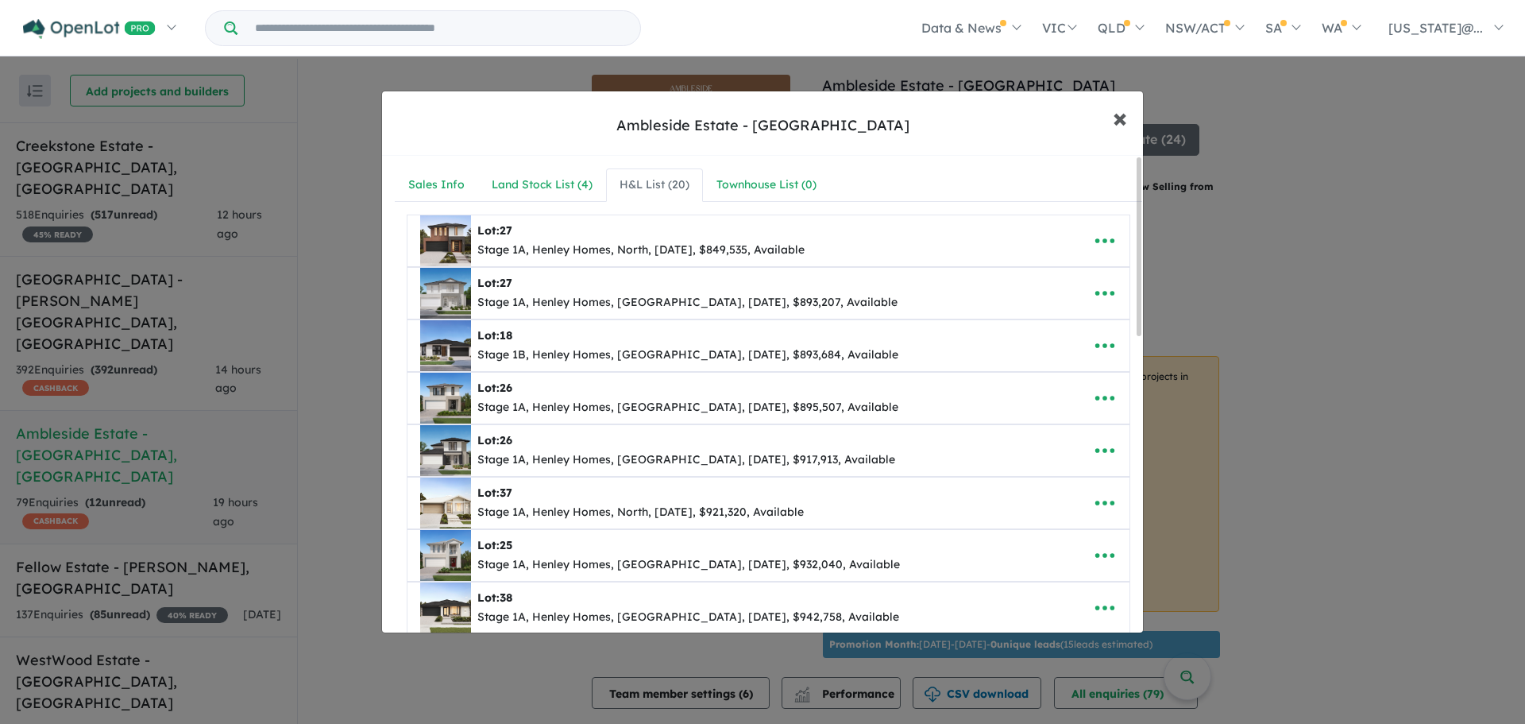
click at [1117, 120] on span "×" at bounding box center [1120, 117] width 14 height 34
